Goal: Information Seeking & Learning: Learn about a topic

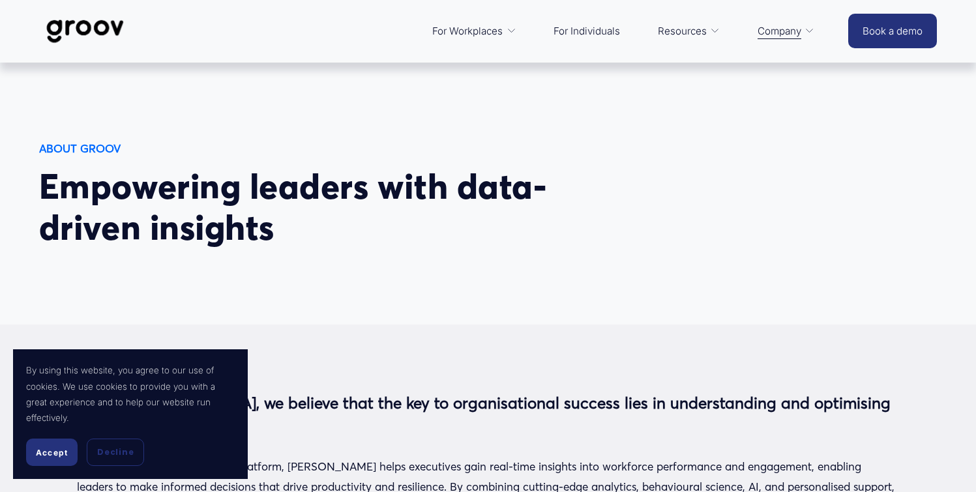
click at [372, 196] on span "Empowering leaders with data-driven insights" at bounding box center [292, 207] width 507 height 84
drag, startPoint x: 105, startPoint y: 456, endPoint x: 162, endPoint y: 434, distance: 61.5
click at [106, 456] on span "Decline" at bounding box center [115, 452] width 36 height 12
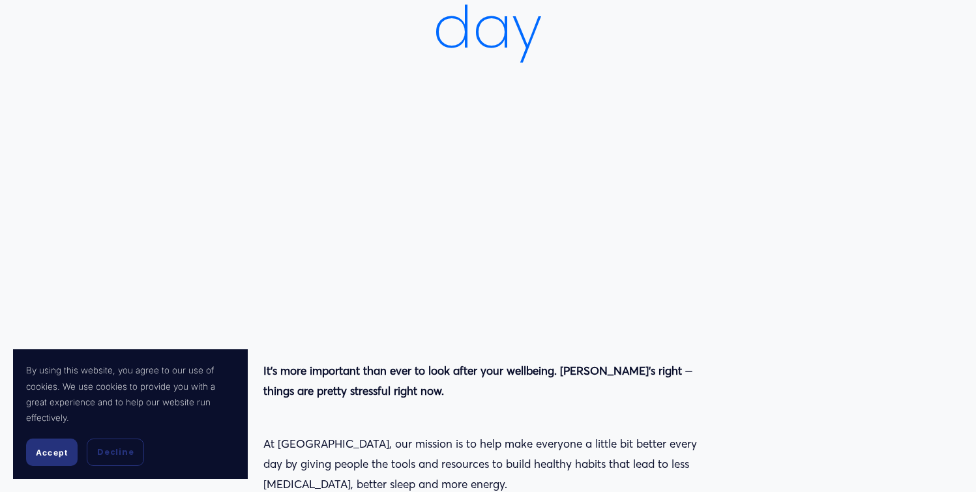
scroll to position [370, 0]
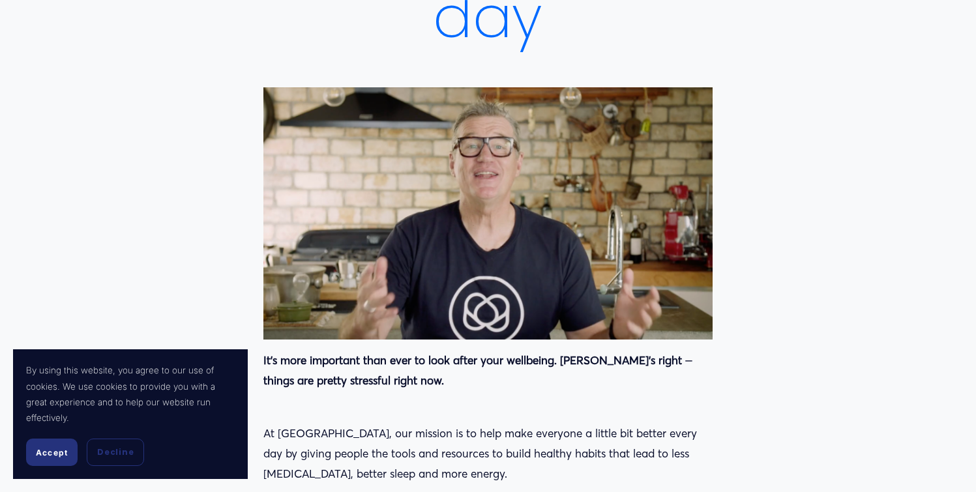
click at [124, 452] on span "Decline" at bounding box center [115, 452] width 36 height 12
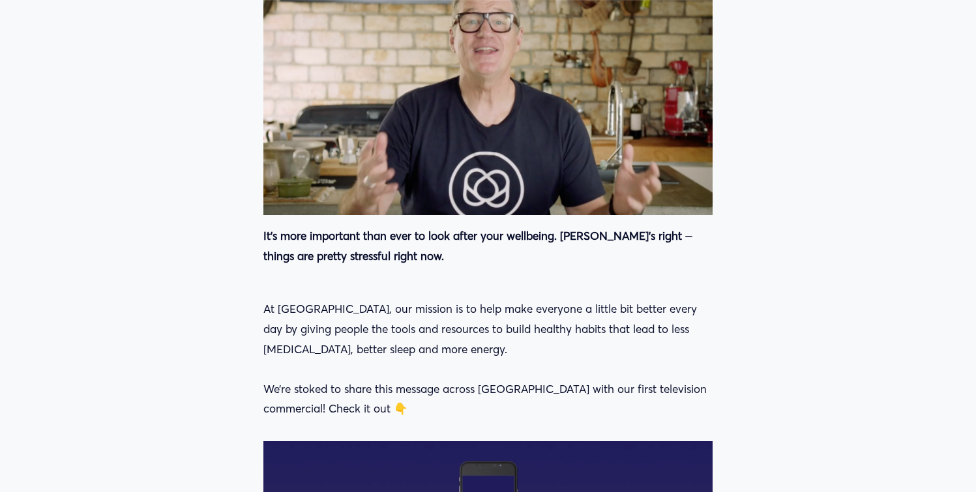
scroll to position [505, 0]
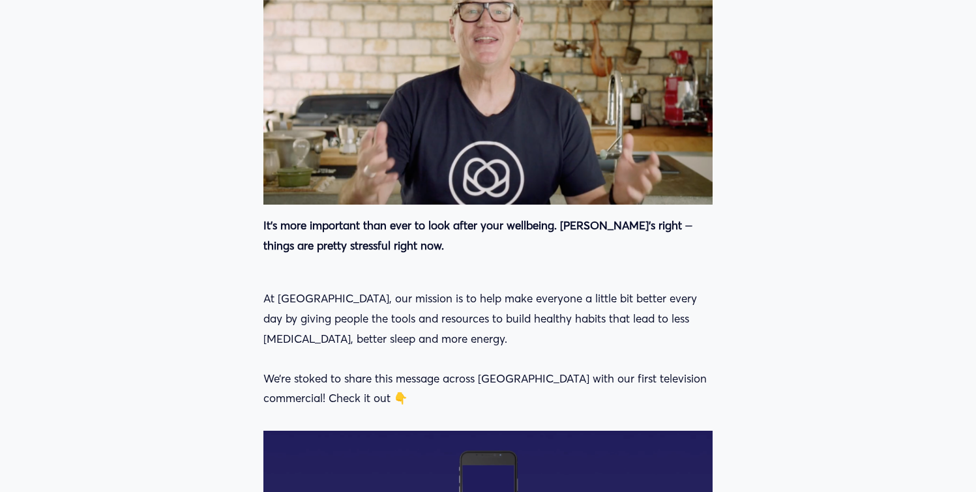
click at [332, 305] on p "At Mentemia, our mission is to help make everyone a little bit better every day…" at bounding box center [487, 349] width 449 height 120
click at [388, 289] on p "At Mentemia, our mission is to help make everyone a little bit better every day…" at bounding box center [487, 349] width 449 height 120
click at [390, 289] on p "At Mentemia, our mission is to help make everyone a little bit better every day…" at bounding box center [487, 349] width 449 height 120
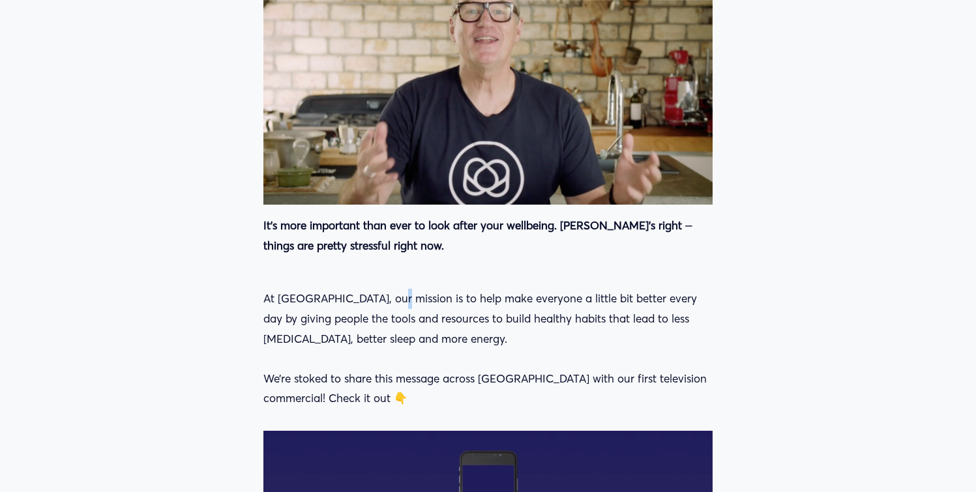
click at [390, 289] on p "At Mentemia, our mission is to help make everyone a little bit better every day…" at bounding box center [487, 349] width 449 height 120
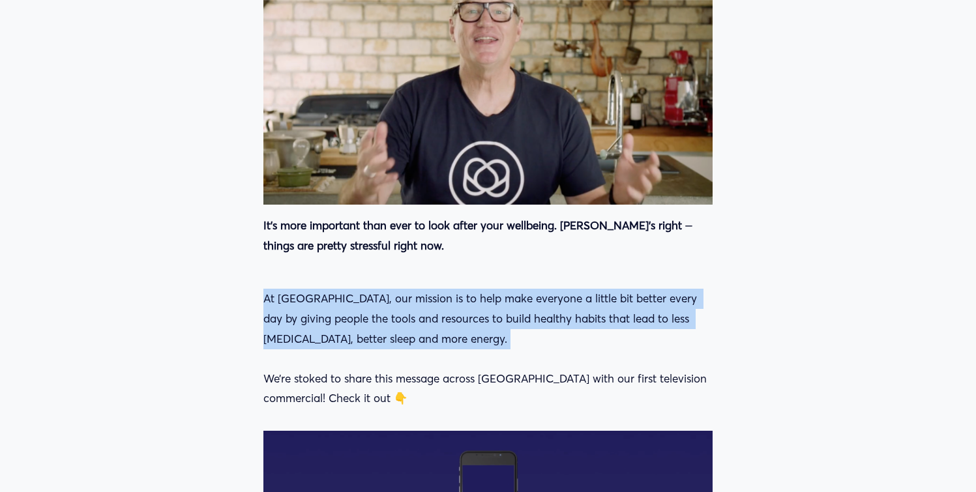
click at [390, 289] on p "At Mentemia, our mission is to help make everyone a little bit better every day…" at bounding box center [487, 349] width 449 height 120
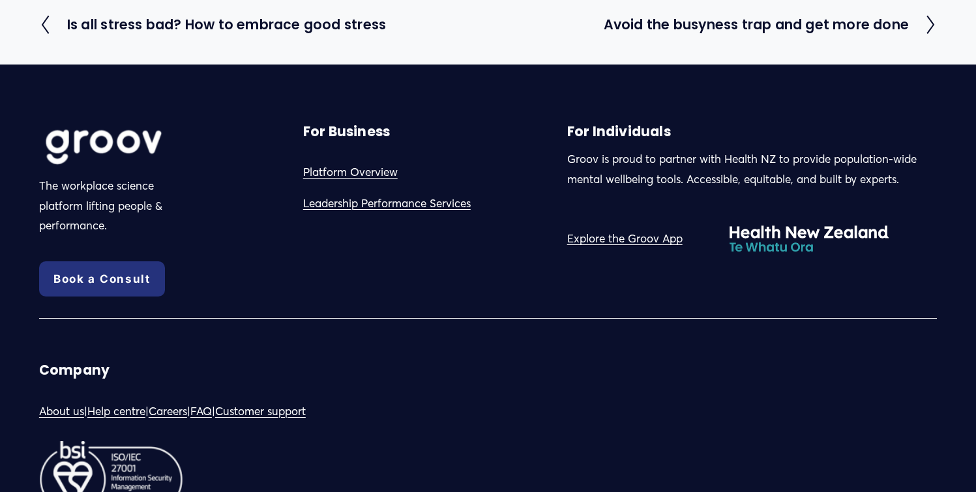
scroll to position [1605, 0]
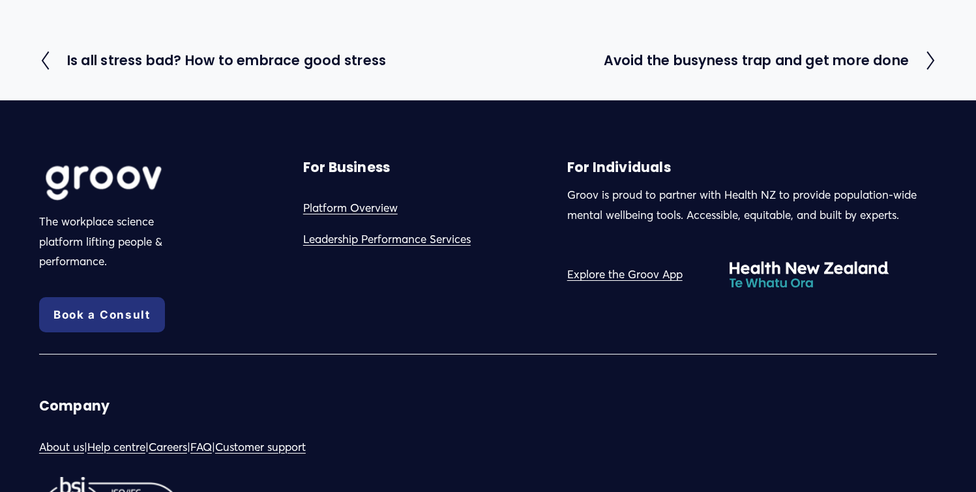
click at [889, 205] on p "Groov is proud to partner with Health NZ to provide population-wide mental well…" at bounding box center [752, 205] width 370 height 40
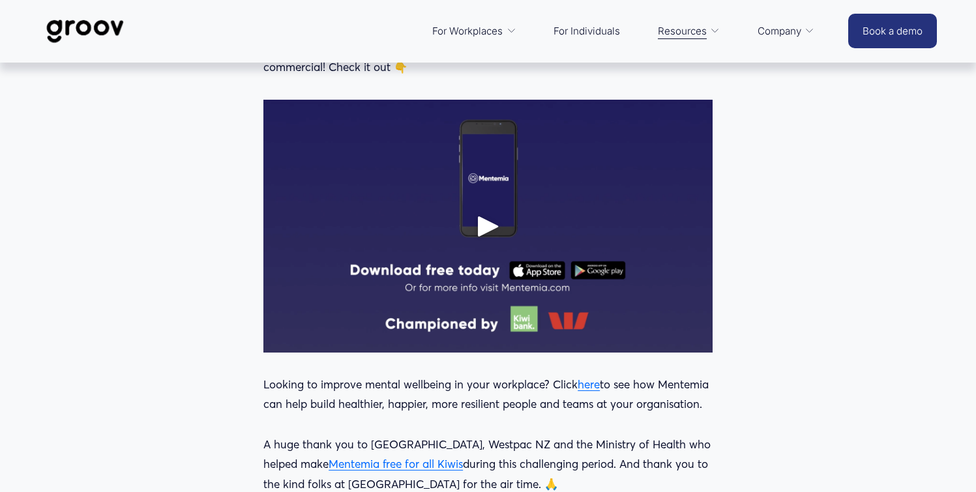
scroll to position [0, 0]
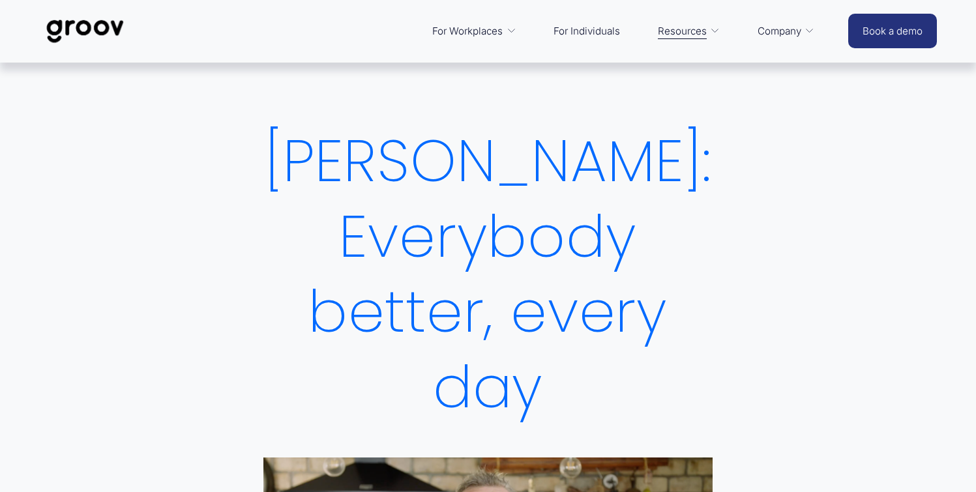
click at [0, 0] on link "Services" at bounding box center [0, 0] width 0 height 0
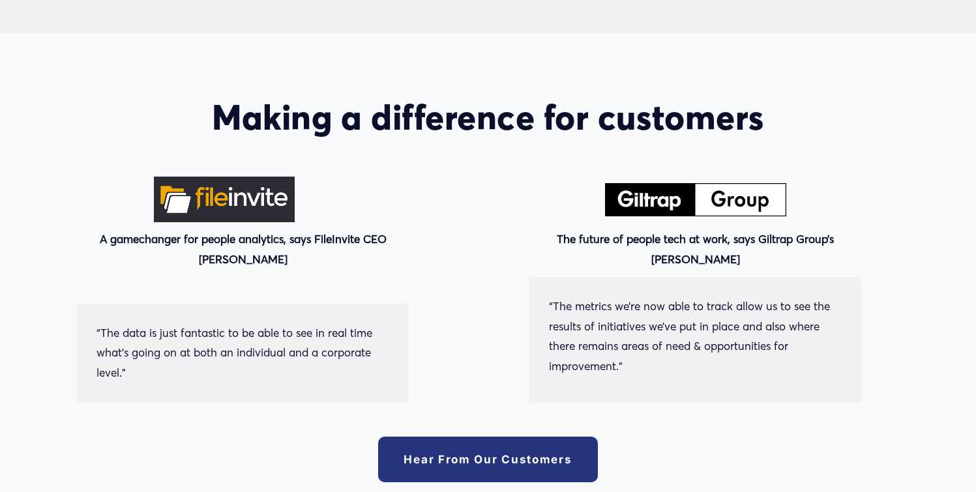
scroll to position [3272, 0]
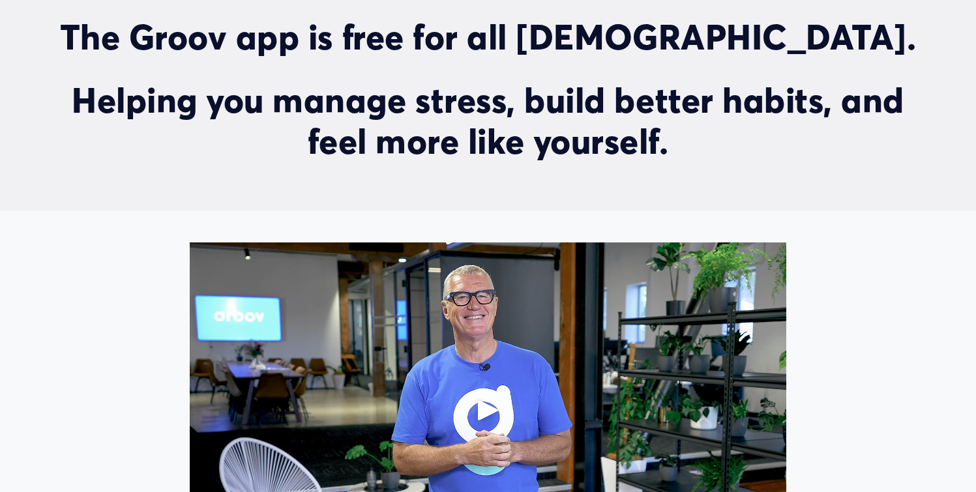
scroll to position [662, 0]
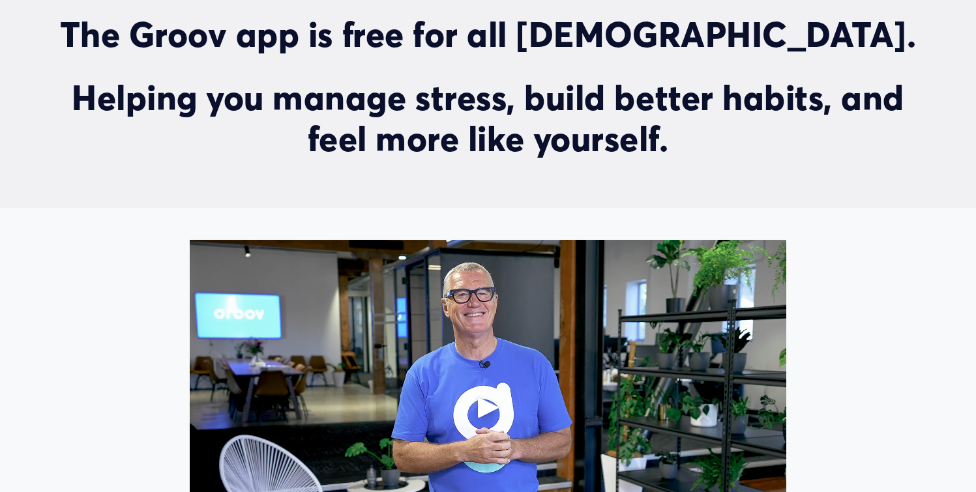
click at [627, 121] on h2 "Helping you manage stress, build better habits, and feel more like yourself." at bounding box center [487, 119] width 897 height 83
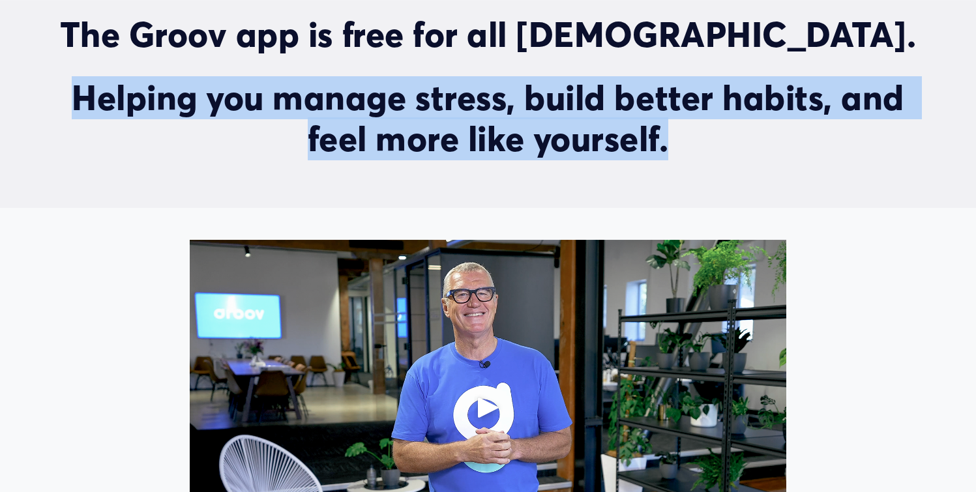
click at [627, 121] on h2 "Helping you manage stress, build better habits, and feel more like yourself." at bounding box center [487, 119] width 897 height 83
click at [810, 145] on h2 "Helping you manage stress, build better habits, and feel more like yourself." at bounding box center [487, 119] width 897 height 83
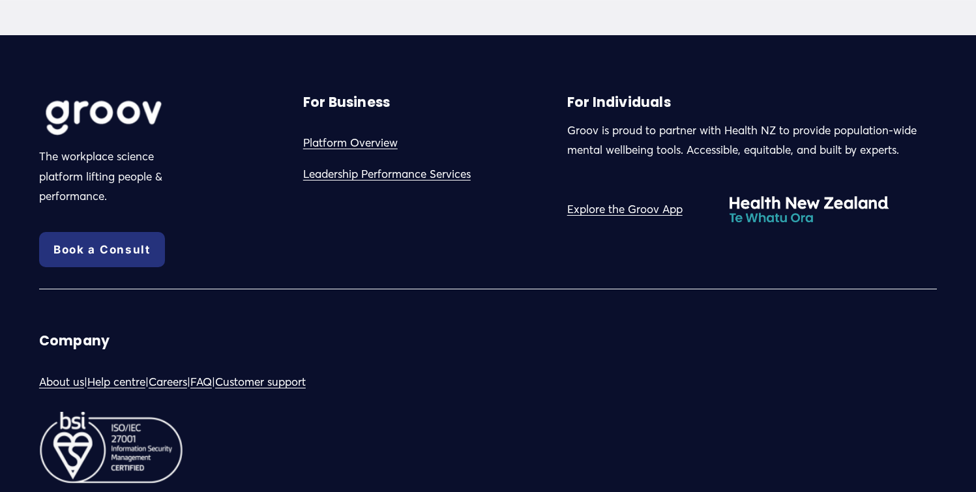
scroll to position [3749, 0]
